Goal: Task Accomplishment & Management: Manage account settings

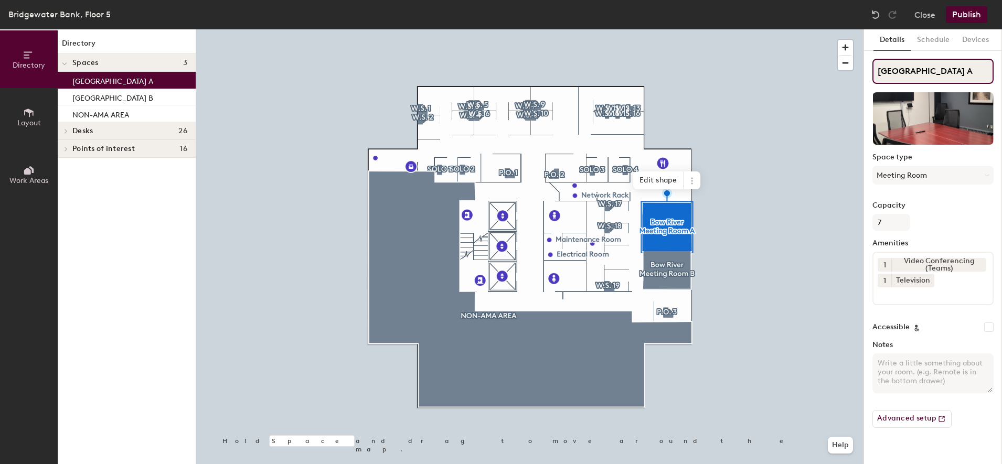
click at [984, 73] on input "Bow River Meeting Room A" at bounding box center [932, 71] width 121 height 25
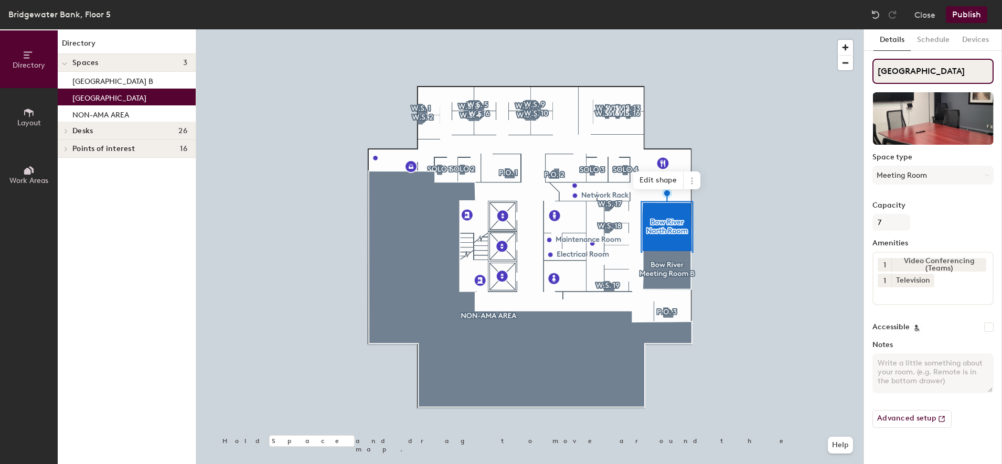
type input "Bow River North Room"
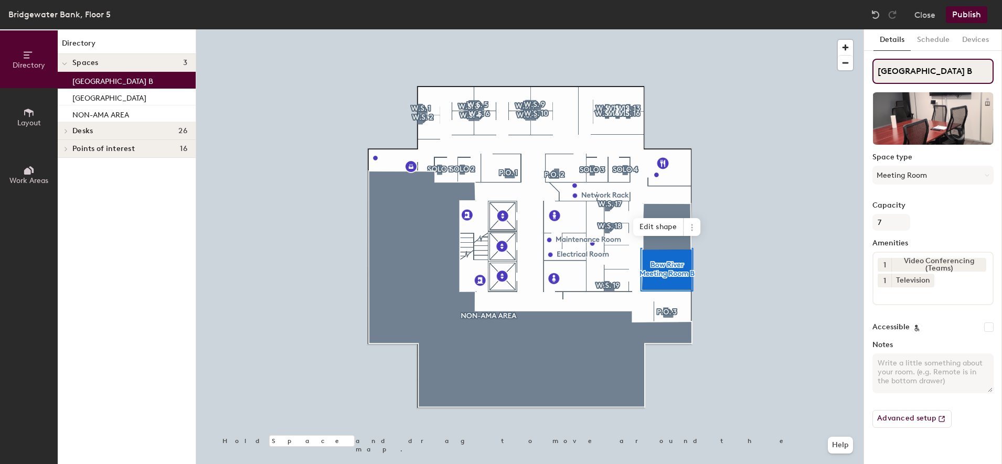
click at [986, 71] on input "Bow River Meeting Room B" at bounding box center [932, 71] width 121 height 25
drag, startPoint x: 951, startPoint y: 70, endPoint x: 921, endPoint y: 67, distance: 30.6
click at [921, 67] on input "Bow River Meeting Room" at bounding box center [932, 71] width 121 height 25
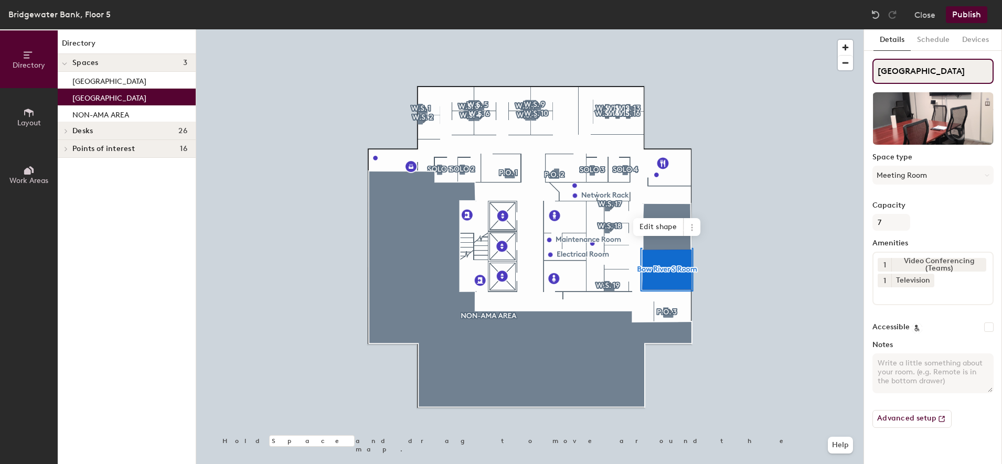
type input "Bow River South Room"
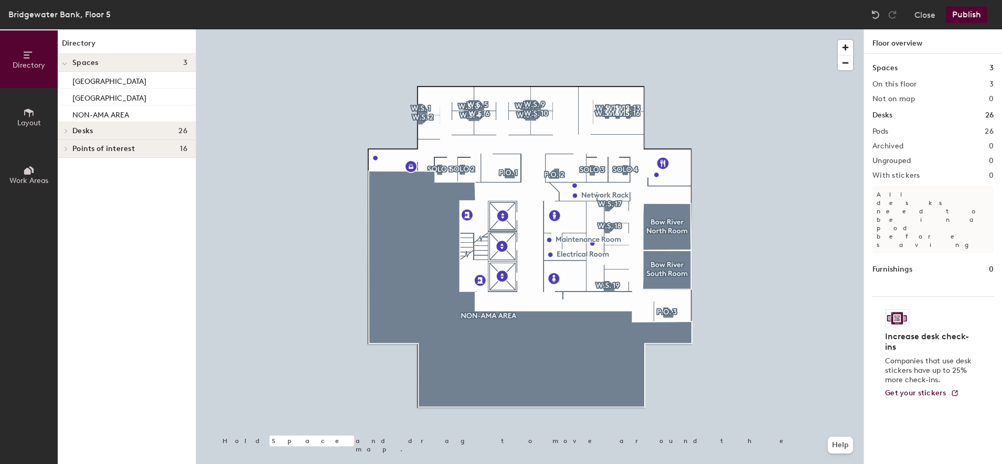
click at [965, 19] on button "Publish" at bounding box center [966, 14] width 41 height 17
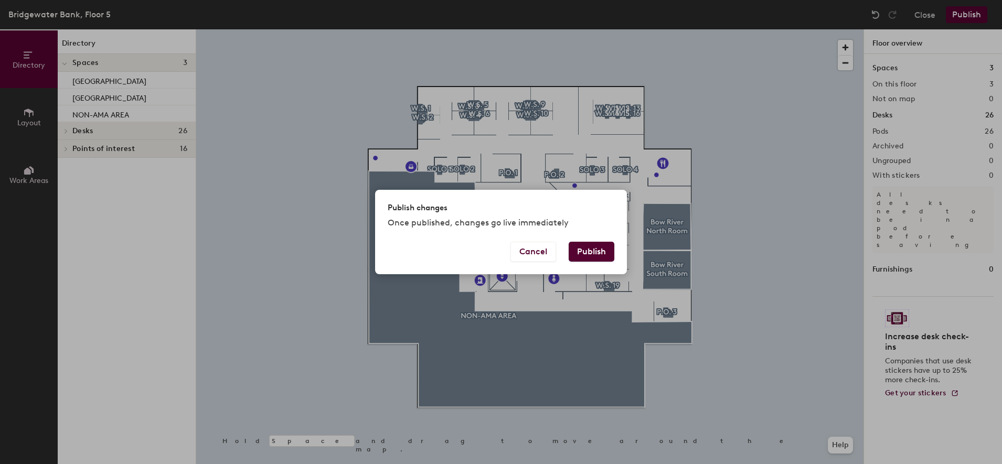
drag, startPoint x: 592, startPoint y: 253, endPoint x: 533, endPoint y: 268, distance: 60.4
click at [591, 254] on button "Publish" at bounding box center [592, 252] width 46 height 20
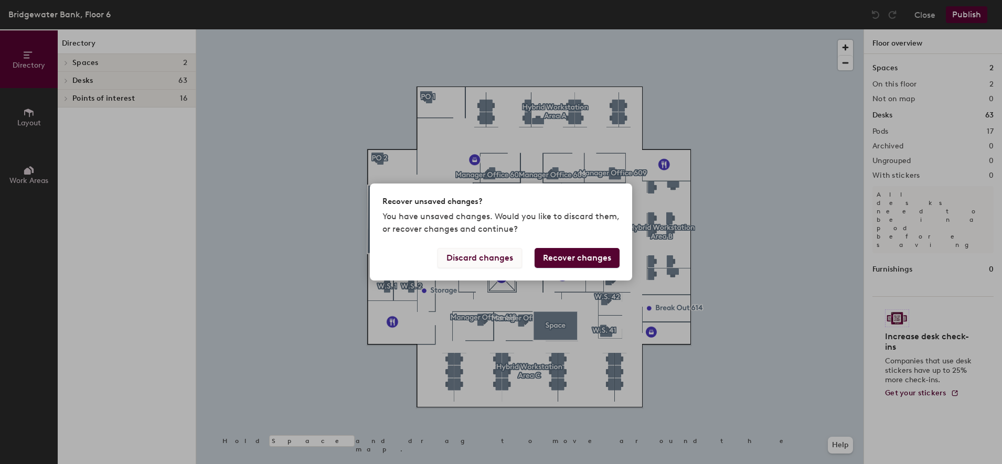
click at [483, 264] on button "Discard changes" at bounding box center [479, 258] width 84 height 20
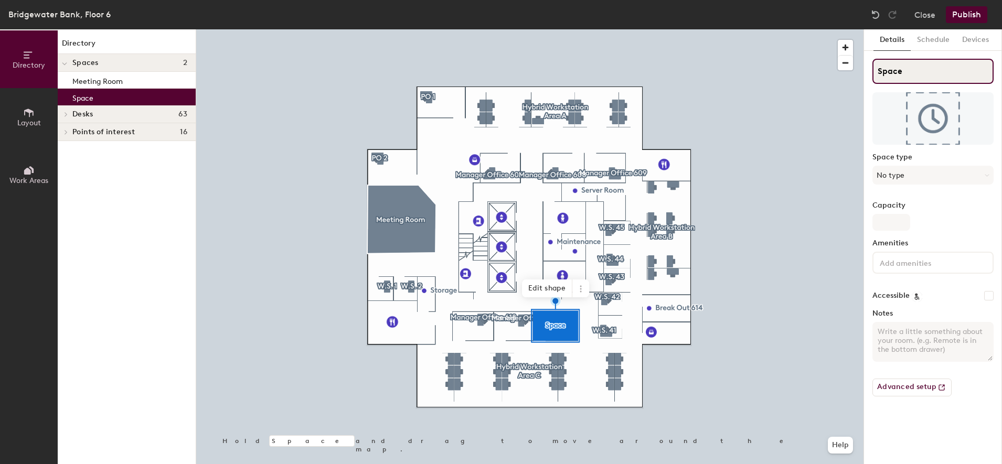
click at [862, 73] on div "Directory Layout Work Areas Directory Spaces 2 Meeting Room Space Desks 63 PO 2…" at bounding box center [501, 246] width 1002 height 435
paste input "Edworthy Meeting Room"
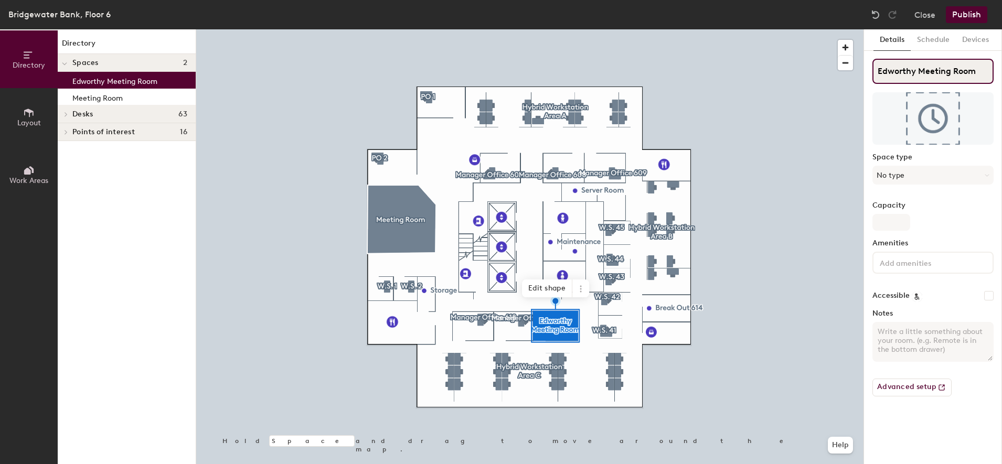
type input "Edworthy Meeting Room"
click at [920, 172] on button "No type" at bounding box center [932, 175] width 121 height 19
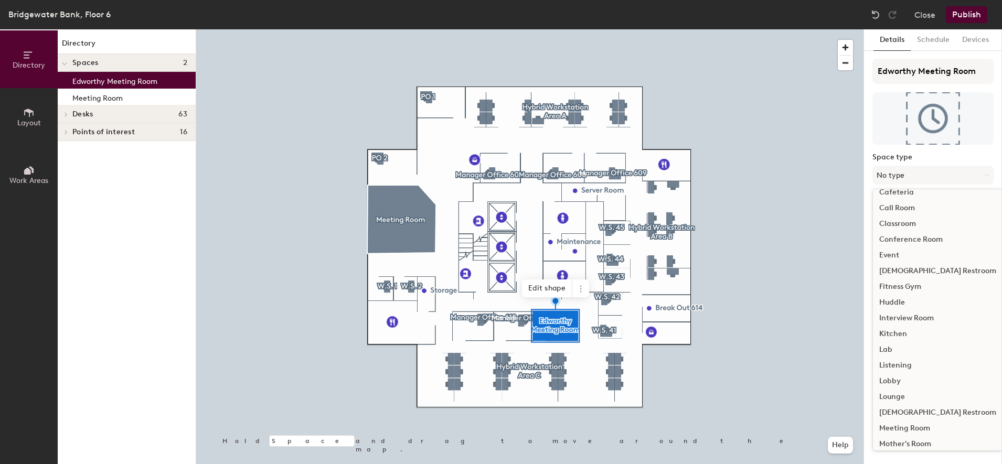
scroll to position [131, 0]
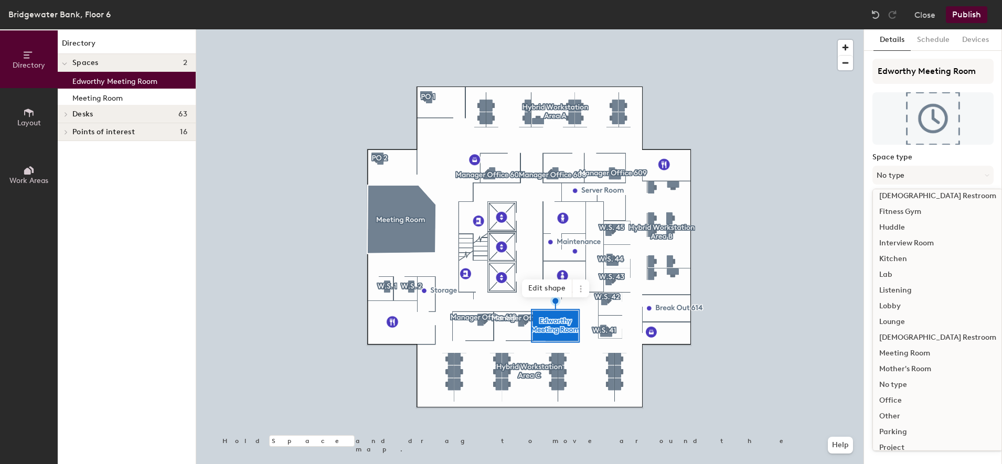
click at [928, 354] on div "Meeting Room" at bounding box center [938, 354] width 130 height 16
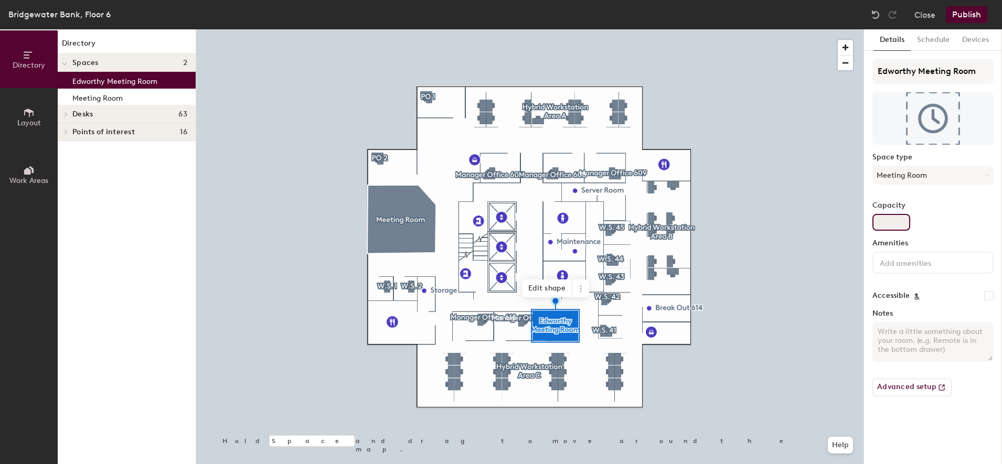
click at [890, 222] on input "Capacity" at bounding box center [891, 222] width 38 height 17
type input "8"
click at [944, 269] on div at bounding box center [932, 263] width 121 height 22
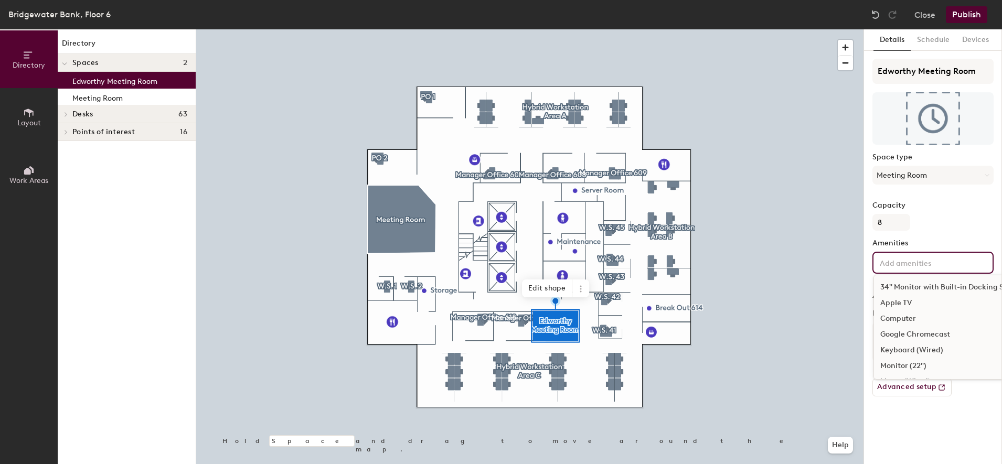
scroll to position [188, 0]
click at [943, 335] on div "Video Conferencing (Teams)" at bounding box center [953, 336] width 158 height 16
click at [914, 282] on input at bounding box center [925, 278] width 94 height 13
click at [913, 332] on div "Television" at bounding box center [953, 336] width 158 height 16
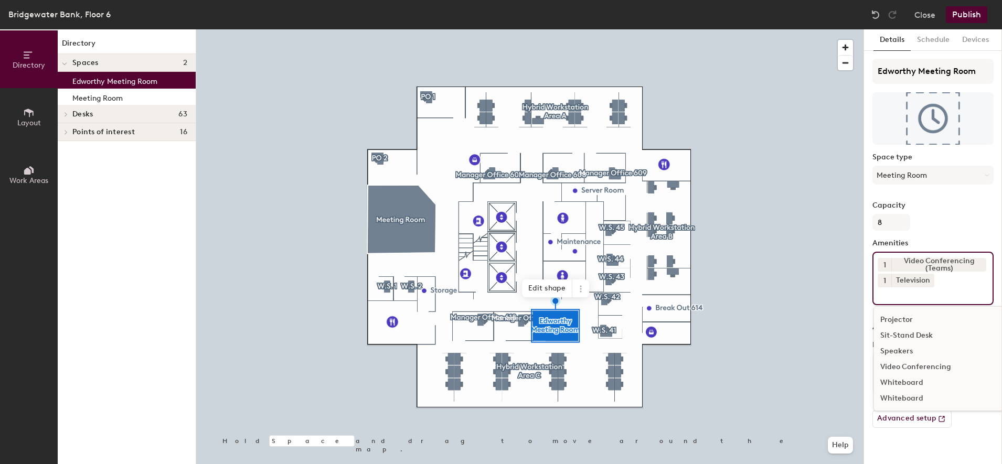
scroll to position [156, 0]
click at [922, 297] on input at bounding box center [925, 293] width 94 height 13
type input "p"
click at [908, 336] on div "Phone" at bounding box center [941, 336] width 135 height 16
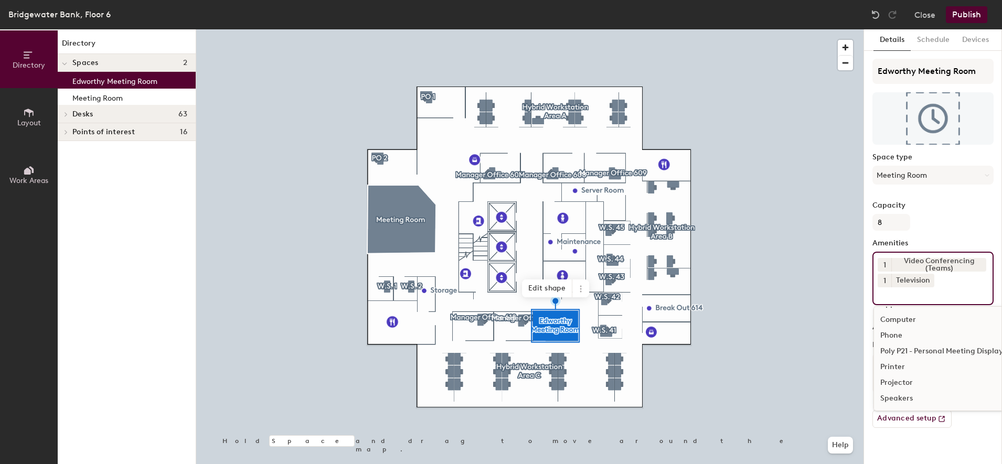
scroll to position [30, 0]
click at [920, 353] on div "Keyboard (Wired)" at bounding box center [953, 352] width 158 height 16
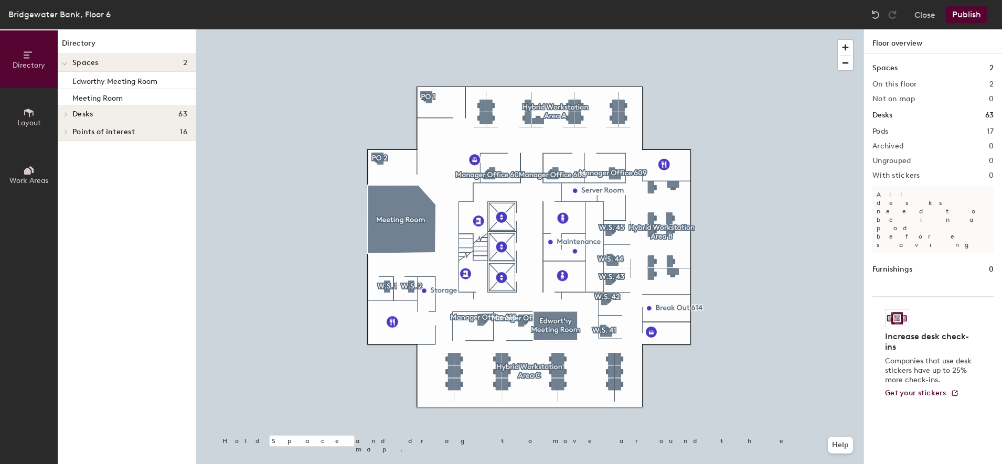
click at [563, 29] on div at bounding box center [529, 29] width 667 height 0
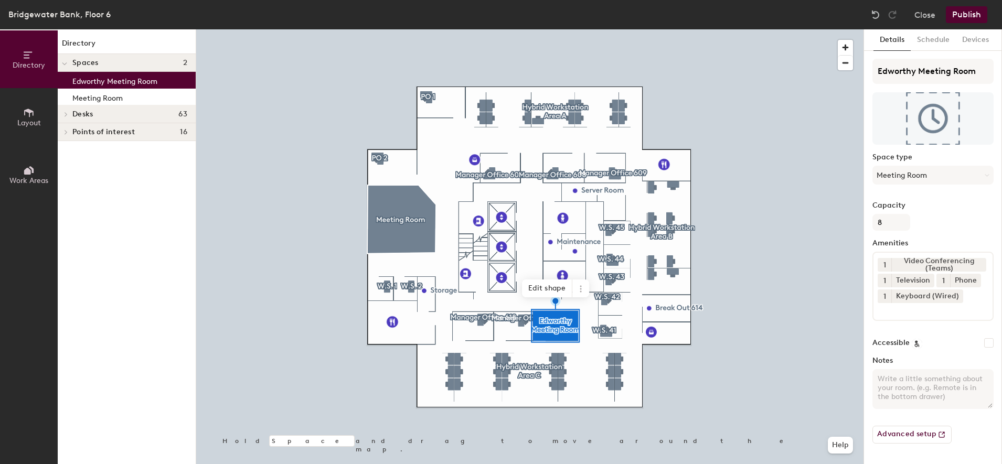
click at [965, 16] on button "Publish" at bounding box center [966, 14] width 41 height 17
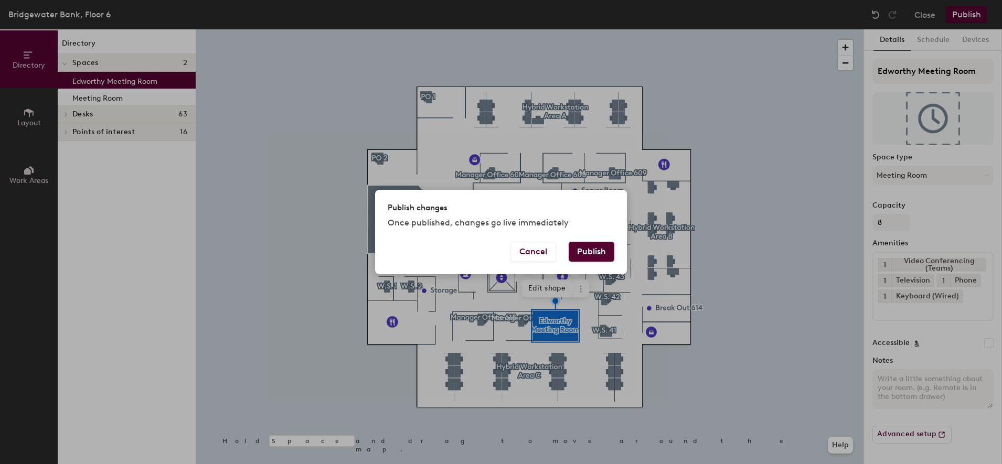
click at [602, 249] on button "Publish" at bounding box center [592, 252] width 46 height 20
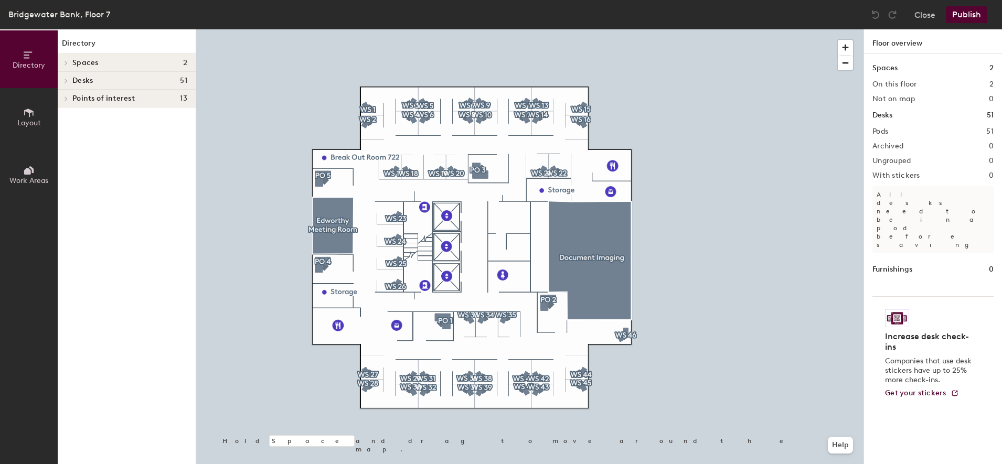
click at [323, 29] on div at bounding box center [529, 29] width 667 height 0
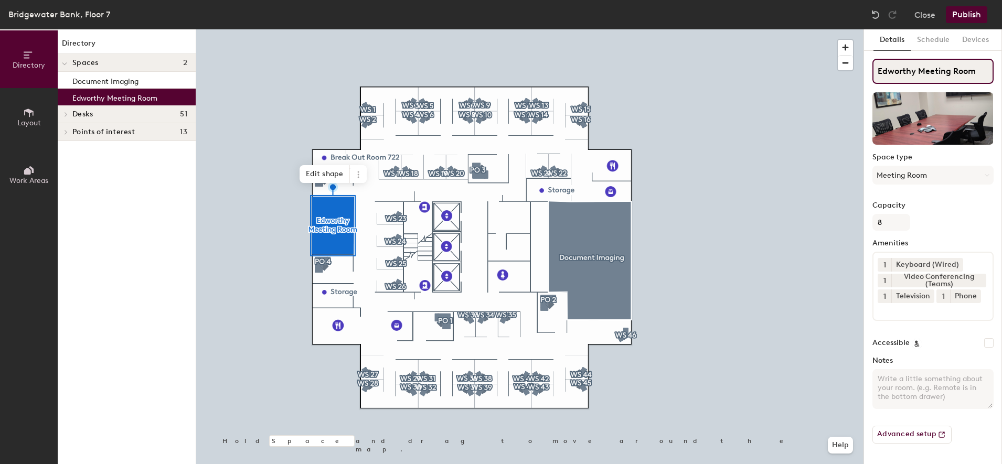
drag, startPoint x: 979, startPoint y: 77, endPoint x: 869, endPoint y: 77, distance: 110.7
click at [870, 77] on div "Details Schedule Devices Edworthy Meeting Room Space type Meeting Room Capacity…" at bounding box center [933, 246] width 138 height 435
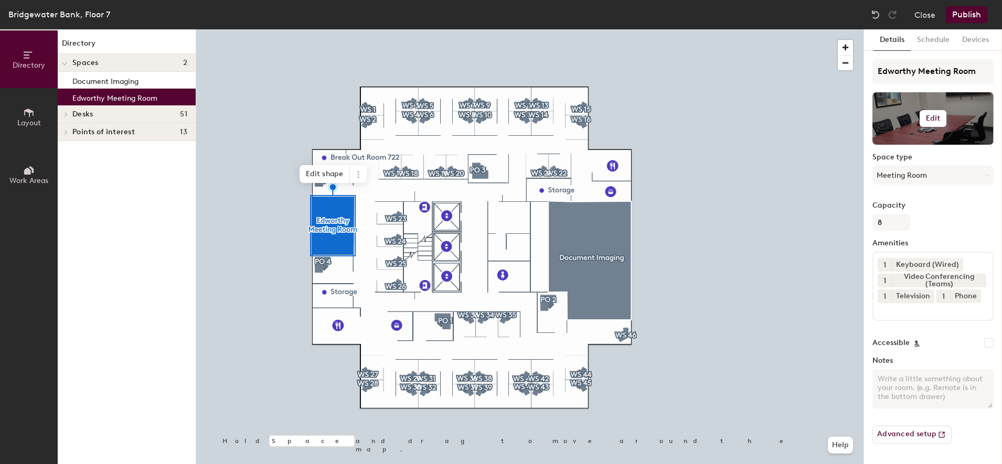
click at [932, 120] on h6 "Edit" at bounding box center [933, 118] width 15 height 8
drag, startPoint x: 893, startPoint y: 115, endPoint x: 916, endPoint y: 101, distance: 26.6
click at [916, 101] on div at bounding box center [932, 118] width 121 height 52
click at [933, 118] on h6 "Edit" at bounding box center [933, 118] width 15 height 8
click at [915, 141] on input "file" at bounding box center [941, 149] width 120 height 16
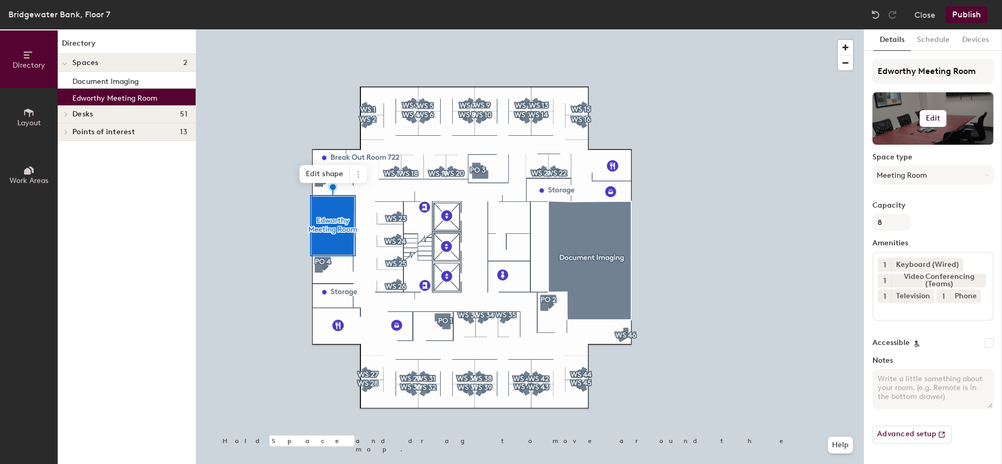
click at [898, 119] on div at bounding box center [932, 118] width 121 height 52
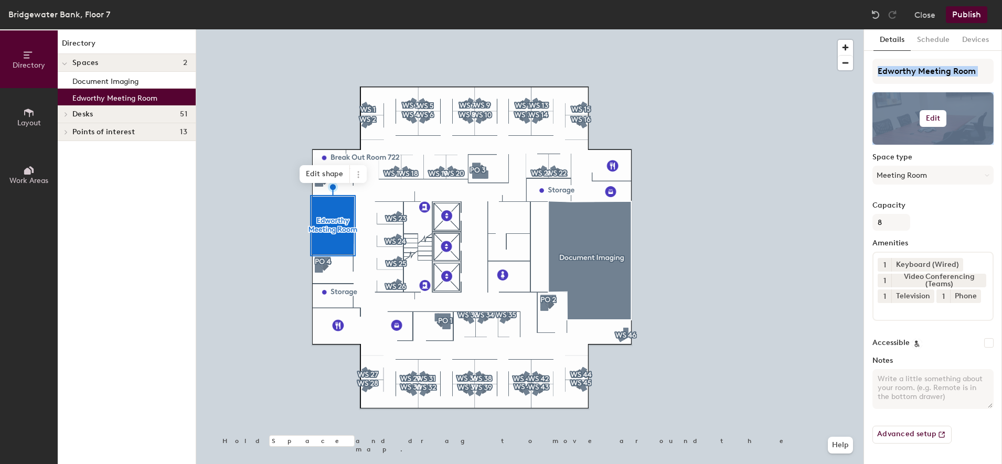
click at [898, 119] on div at bounding box center [932, 118] width 121 height 52
drag, startPoint x: 898, startPoint y: 119, endPoint x: 972, endPoint y: 127, distance: 74.4
click at [972, 127] on div at bounding box center [932, 118] width 121 height 52
click at [943, 116] on button "Edit" at bounding box center [933, 118] width 27 height 17
click at [890, 114] on div at bounding box center [932, 118] width 121 height 52
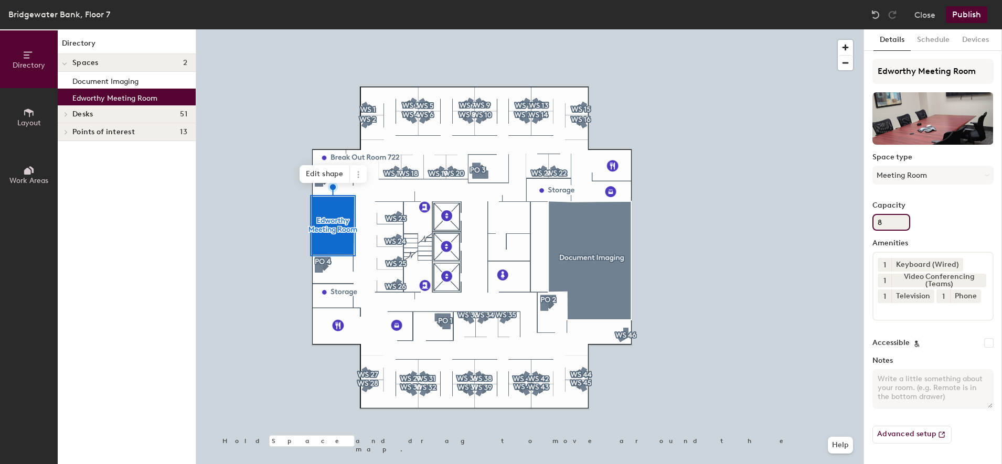
click at [980, 232] on div "Edworthy Meeting Room Space type Meeting Room Capacity 8 Amenities 1 Keyboard (…" at bounding box center [932, 255] width 121 height 393
click at [926, 38] on button "Schedule" at bounding box center [933, 40] width 45 height 22
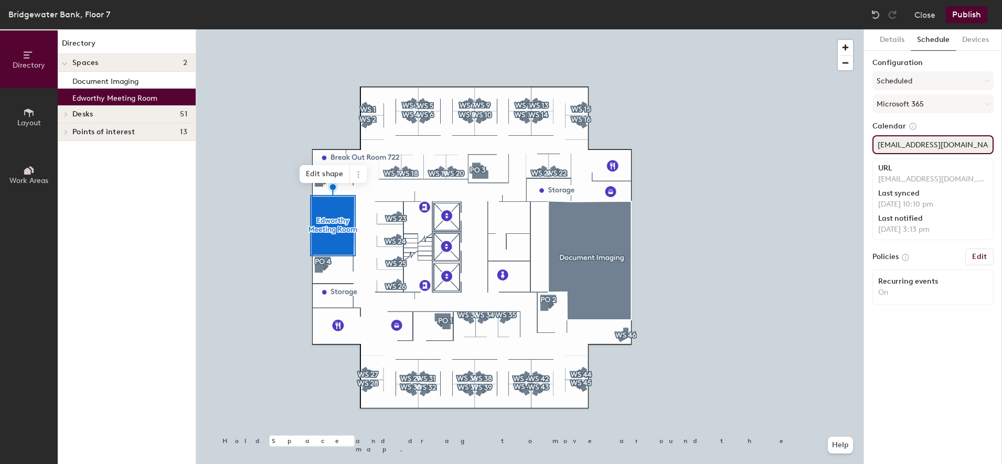
click at [911, 146] on input "cgy.bwbboard@BridgewaterBank.ca" at bounding box center [932, 144] width 121 height 19
click at [935, 86] on button "Scheduled" at bounding box center [932, 80] width 121 height 19
click at [904, 108] on div "On-demand" at bounding box center [933, 107] width 120 height 16
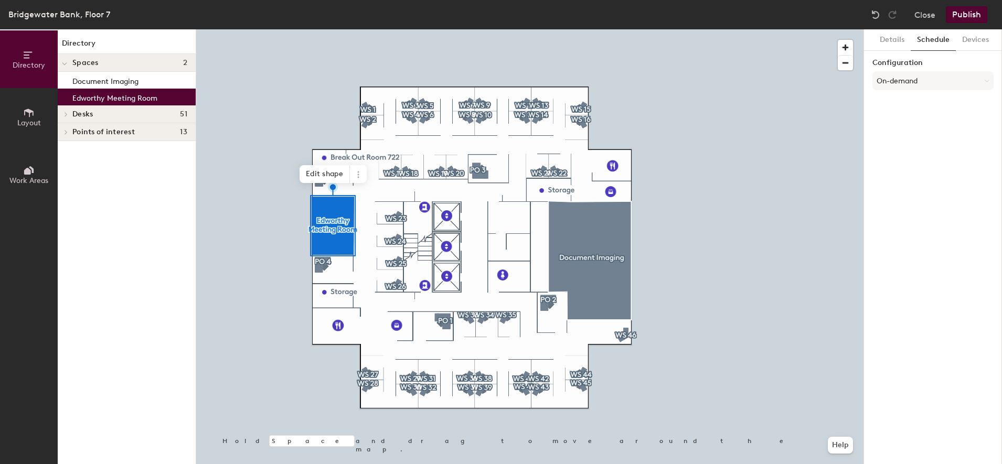
click at [970, 15] on button "Publish" at bounding box center [966, 14] width 41 height 17
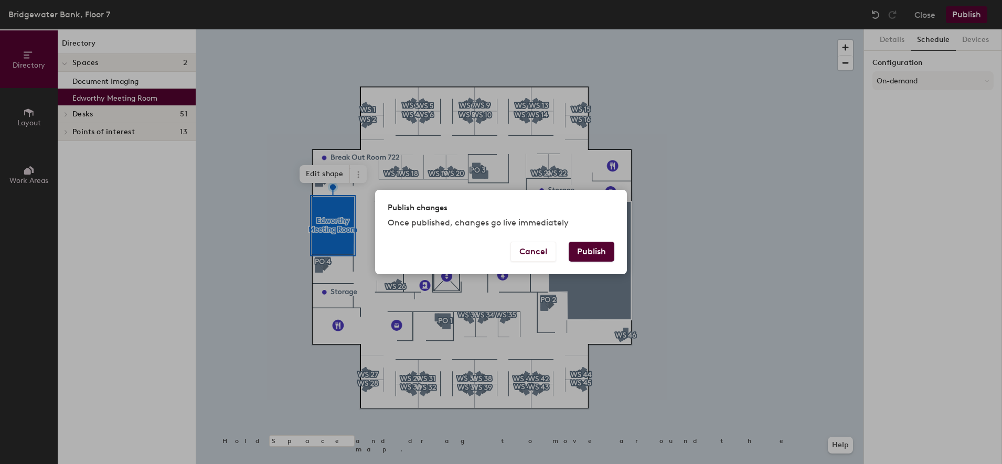
click at [587, 252] on button "Publish" at bounding box center [592, 252] width 46 height 20
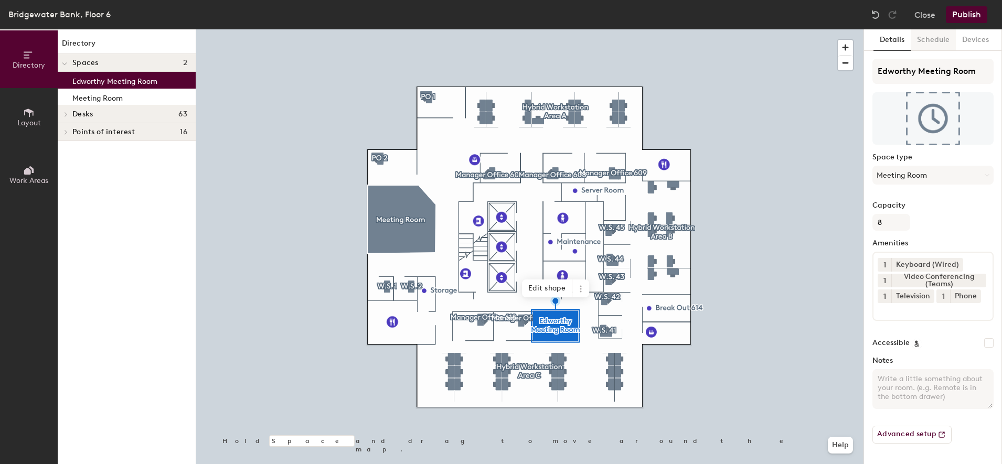
click at [934, 39] on button "Schedule" at bounding box center [933, 40] width 45 height 22
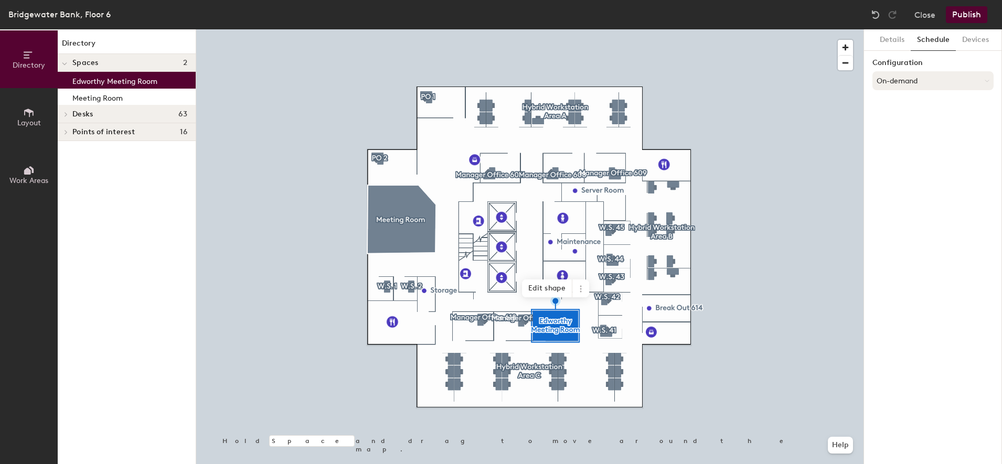
click at [916, 79] on button "On-demand" at bounding box center [932, 80] width 121 height 19
click at [916, 121] on div at bounding box center [922, 123] width 12 height 12
click at [907, 109] on button "Select account" at bounding box center [932, 103] width 121 height 19
click at [912, 144] on div "Microsoft 365" at bounding box center [933, 146] width 120 height 16
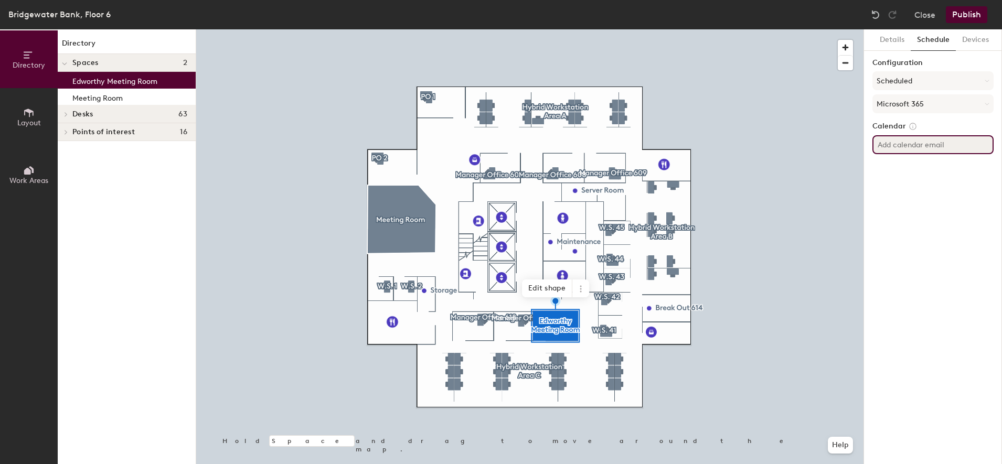
click at [912, 147] on input at bounding box center [932, 144] width 121 height 19
paste input "cgy.bwbboard@BridgewaterBank.ca"
type input "cgy.bwbboard@BridgewaterBank.ca"
click at [904, 211] on div "Details Schedule Devices Configuration Scheduled Microsoft 365 Calendar cgy.bwb…" at bounding box center [933, 246] width 138 height 435
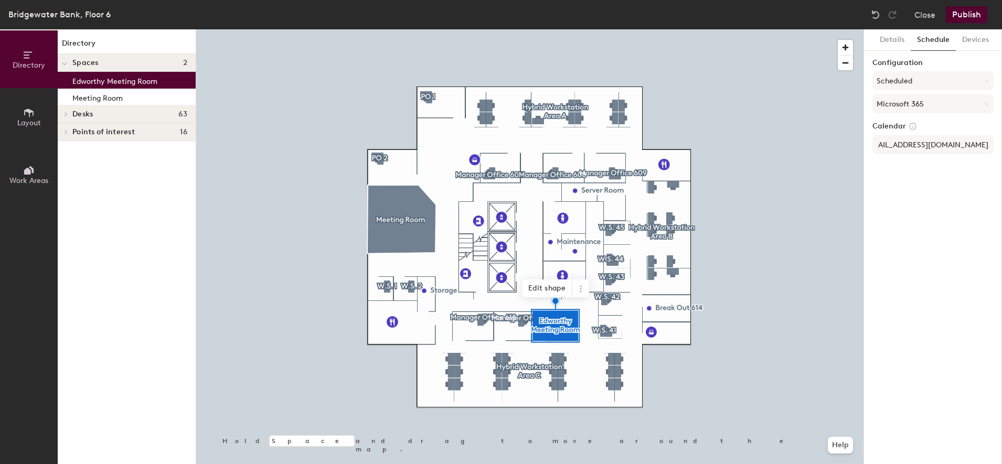
scroll to position [0, 0]
click at [932, 146] on input "cgy.bwbboard@BridgewaterBank.ca" at bounding box center [932, 144] width 121 height 19
click at [934, 200] on div "Details Schedule Devices Configuration Scheduled Microsoft 365 Calendar cgy.bwb…" at bounding box center [933, 246] width 138 height 435
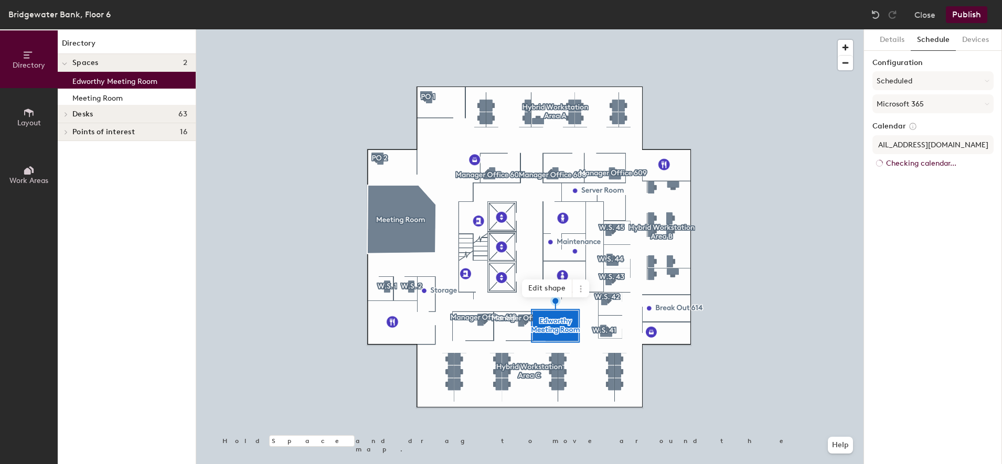
scroll to position [0, 0]
click at [974, 11] on button "Publish" at bounding box center [966, 14] width 41 height 17
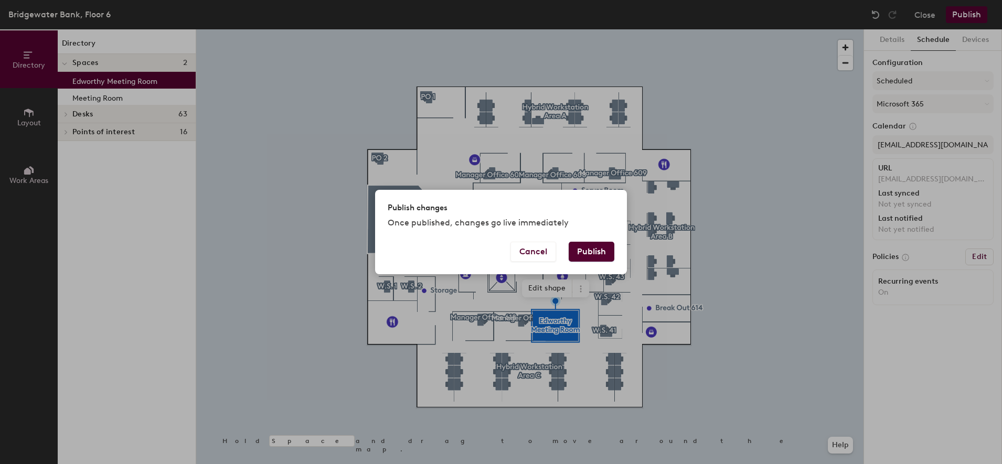
click at [598, 248] on button "Publish" at bounding box center [592, 252] width 46 height 20
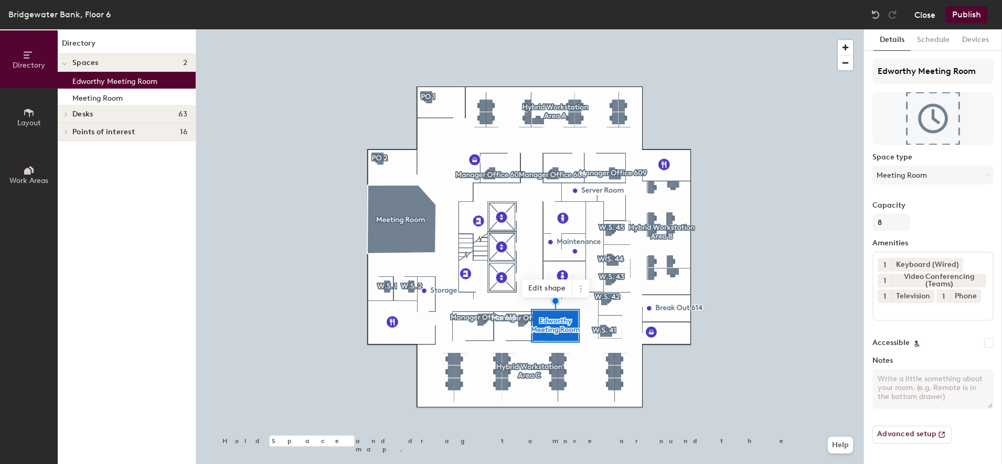
click at [928, 17] on button "Close" at bounding box center [924, 14] width 21 height 17
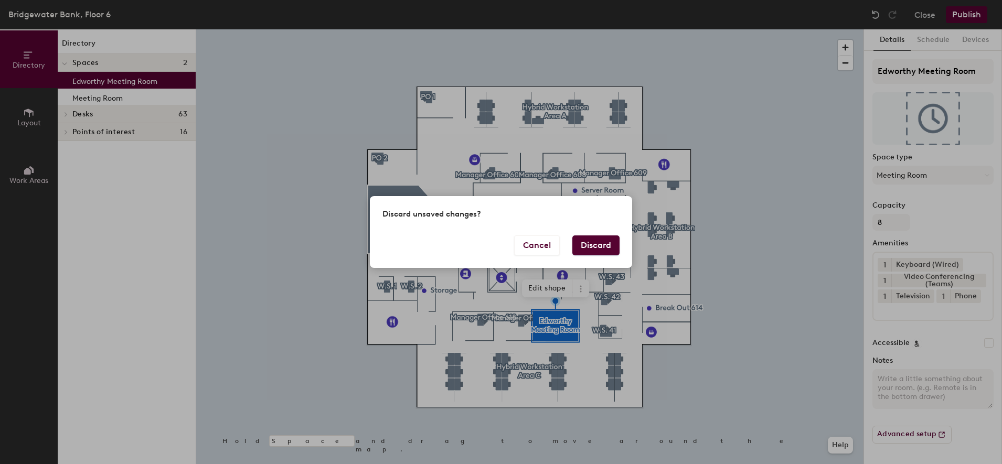
click at [608, 249] on button "Discard" at bounding box center [595, 246] width 47 height 20
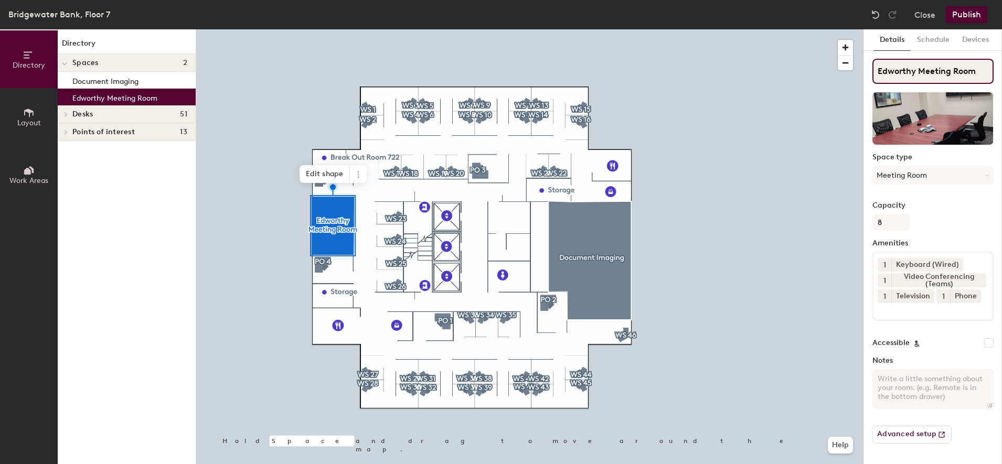
click at [800, 71] on div "Directory Layout Work Areas Directory Spaces 2 Document Imaging Edworthy Meetin…" at bounding box center [501, 246] width 1002 height 435
type input "space"
click at [968, 15] on button "Publish" at bounding box center [966, 14] width 41 height 17
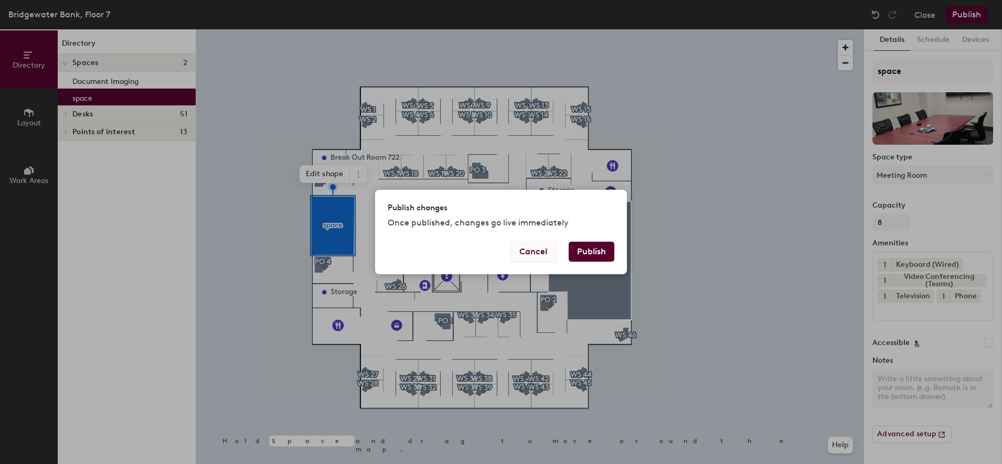
click at [539, 258] on button "Cancel" at bounding box center [533, 252] width 46 height 20
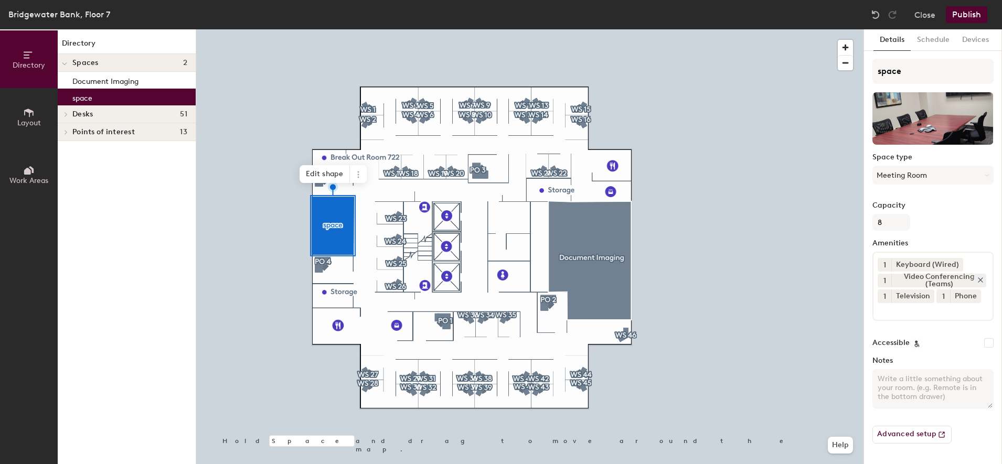
click at [980, 284] on div "Video Conferencing (Teams)" at bounding box center [938, 281] width 95 height 14
click at [981, 282] on icon at bounding box center [980, 279] width 7 height 7
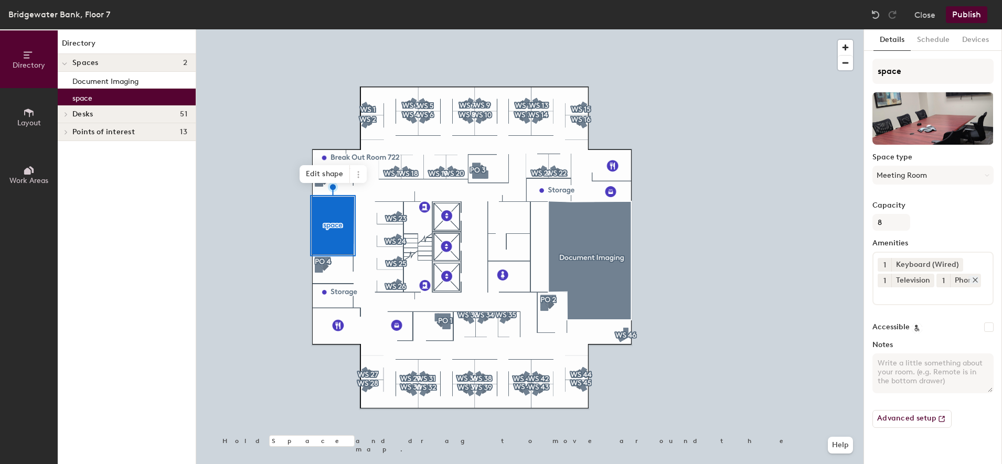
click at [977, 283] on icon at bounding box center [974, 279] width 7 height 7
click at [926, 280] on icon at bounding box center [928, 279] width 7 height 7
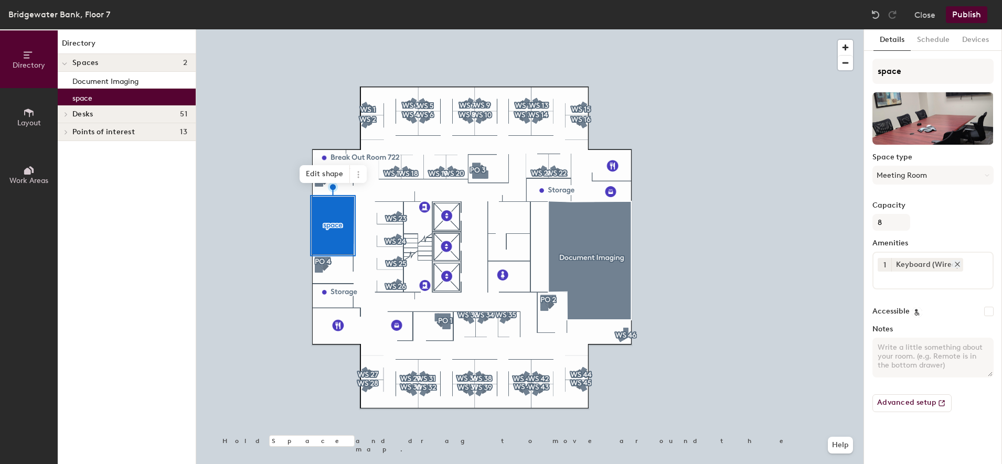
click at [957, 266] on icon at bounding box center [957, 264] width 4 height 4
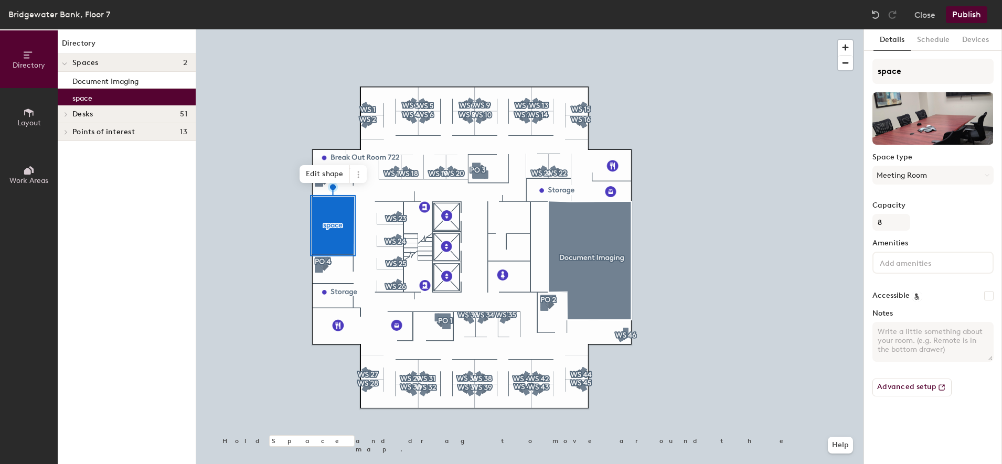
click at [977, 14] on button "Publish" at bounding box center [966, 14] width 41 height 17
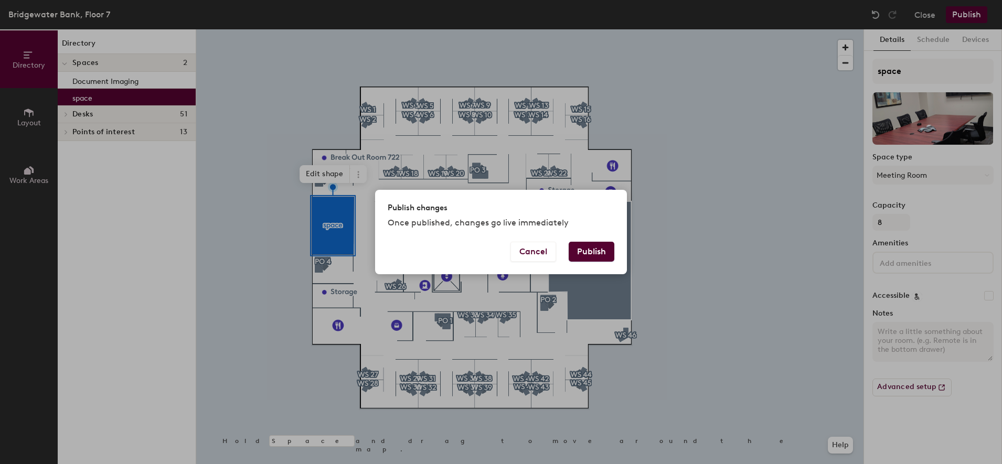
click at [612, 248] on button "Publish" at bounding box center [592, 252] width 46 height 20
